Goal: Task Accomplishment & Management: Complete application form

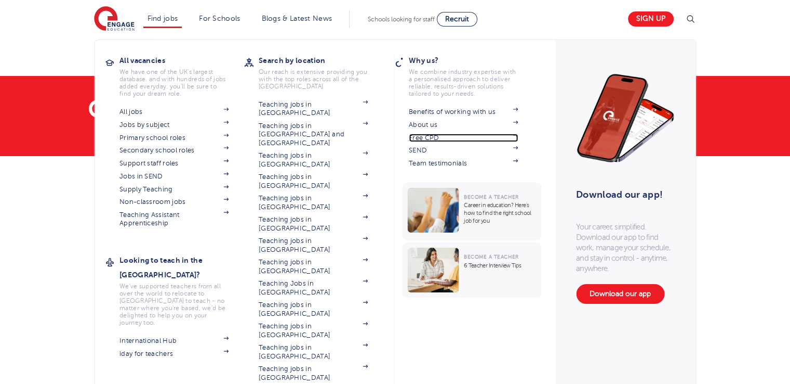
click at [427, 136] on link "Free CPD" at bounding box center [463, 138] width 109 height 8
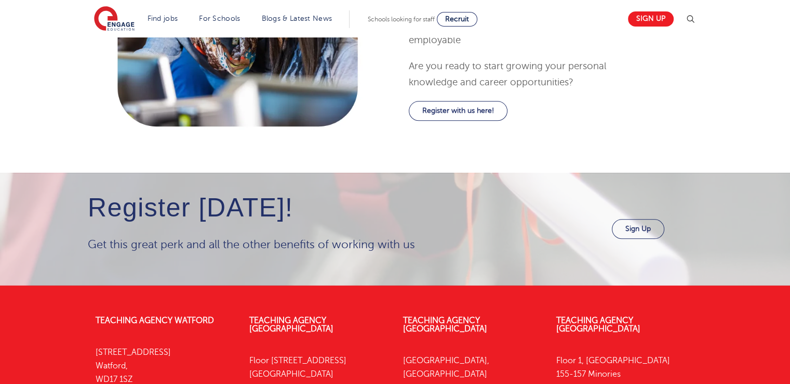
scroll to position [1229, 0]
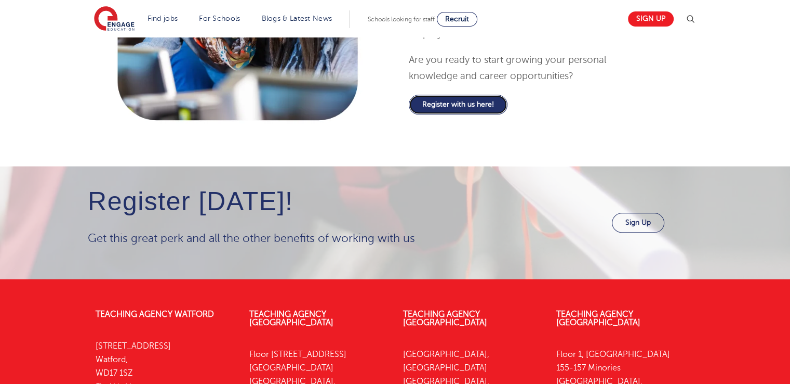
click at [453, 104] on link "Register with us here!" at bounding box center [458, 105] width 99 height 20
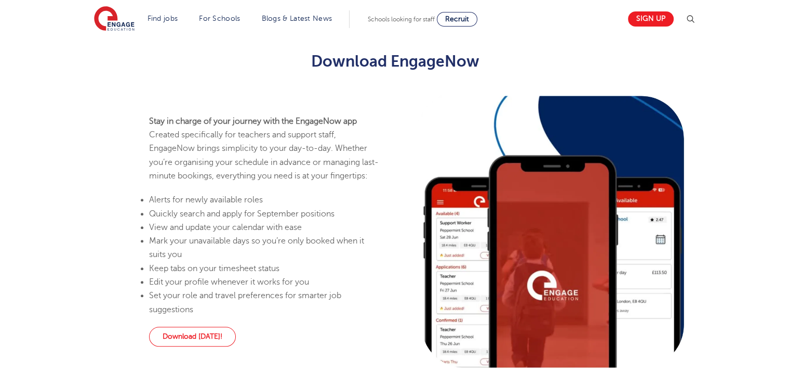
scroll to position [868, 0]
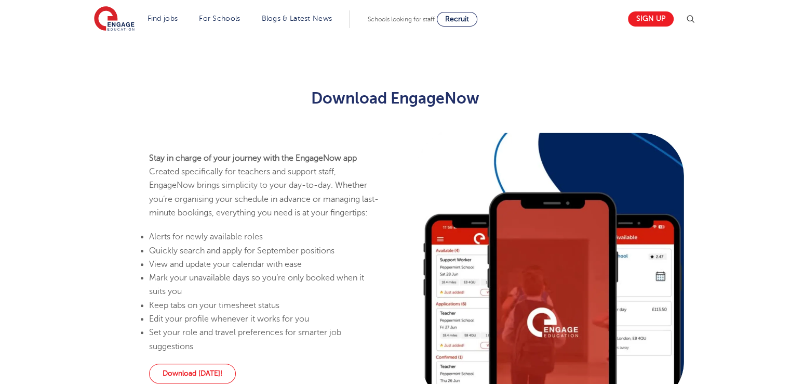
click at [64, 157] on div "Stay in charge of your journey with the EngageNow app Created specifically for …" at bounding box center [395, 279] width 790 height 312
